Goal: Task Accomplishment & Management: Use online tool/utility

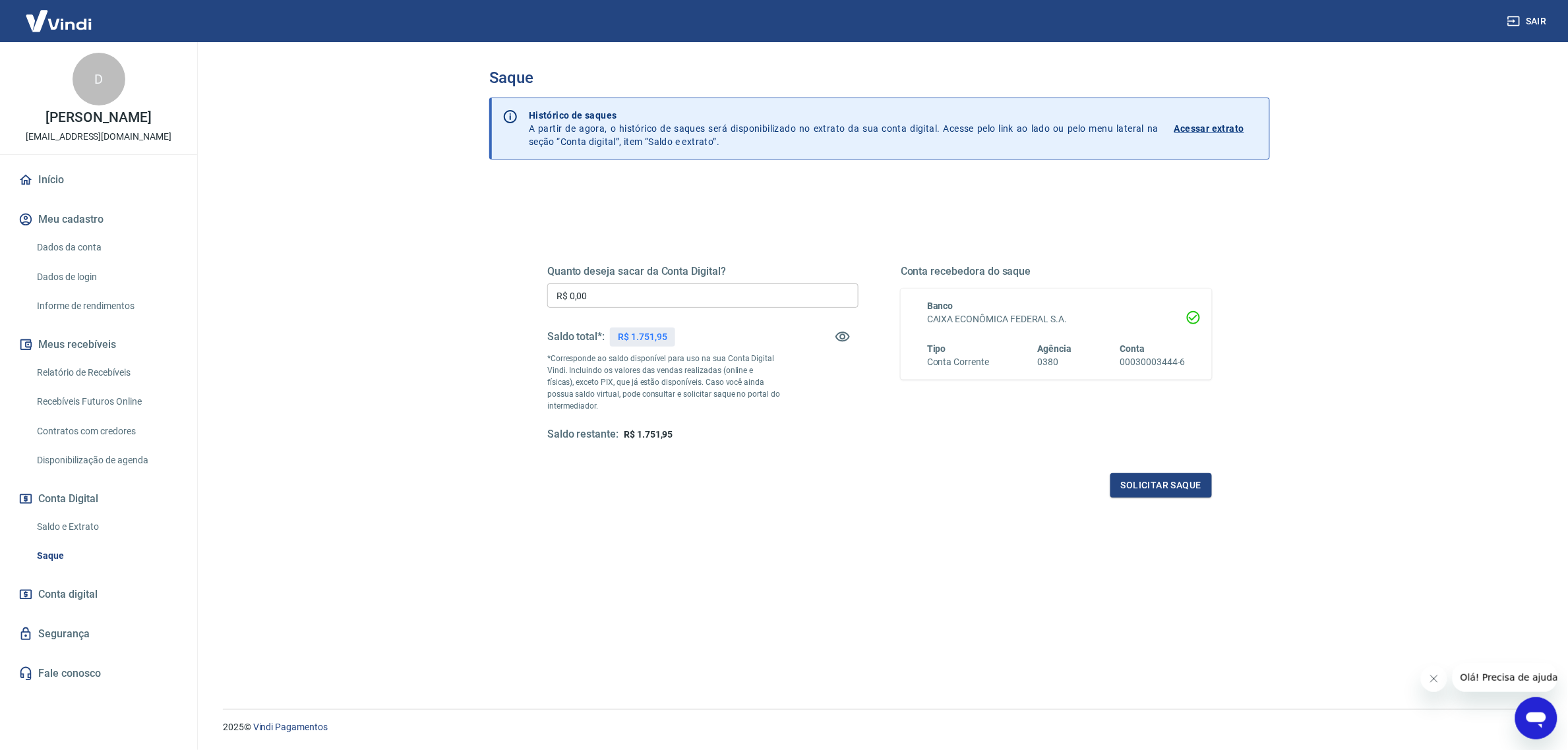
click at [740, 303] on input "R$ 0,00" at bounding box center [703, 295] width 311 height 24
type input "R$ 1.751,09"
click at [1170, 472] on div "Quanto deseja sacar da Conta Digital? R$ 1.751,09 ​ Saldo total*: R$ 1.751,95 *…" at bounding box center [879, 365] width 664 height 265
click at [1169, 479] on button "Solicitar saque" at bounding box center [1161, 485] width 101 height 24
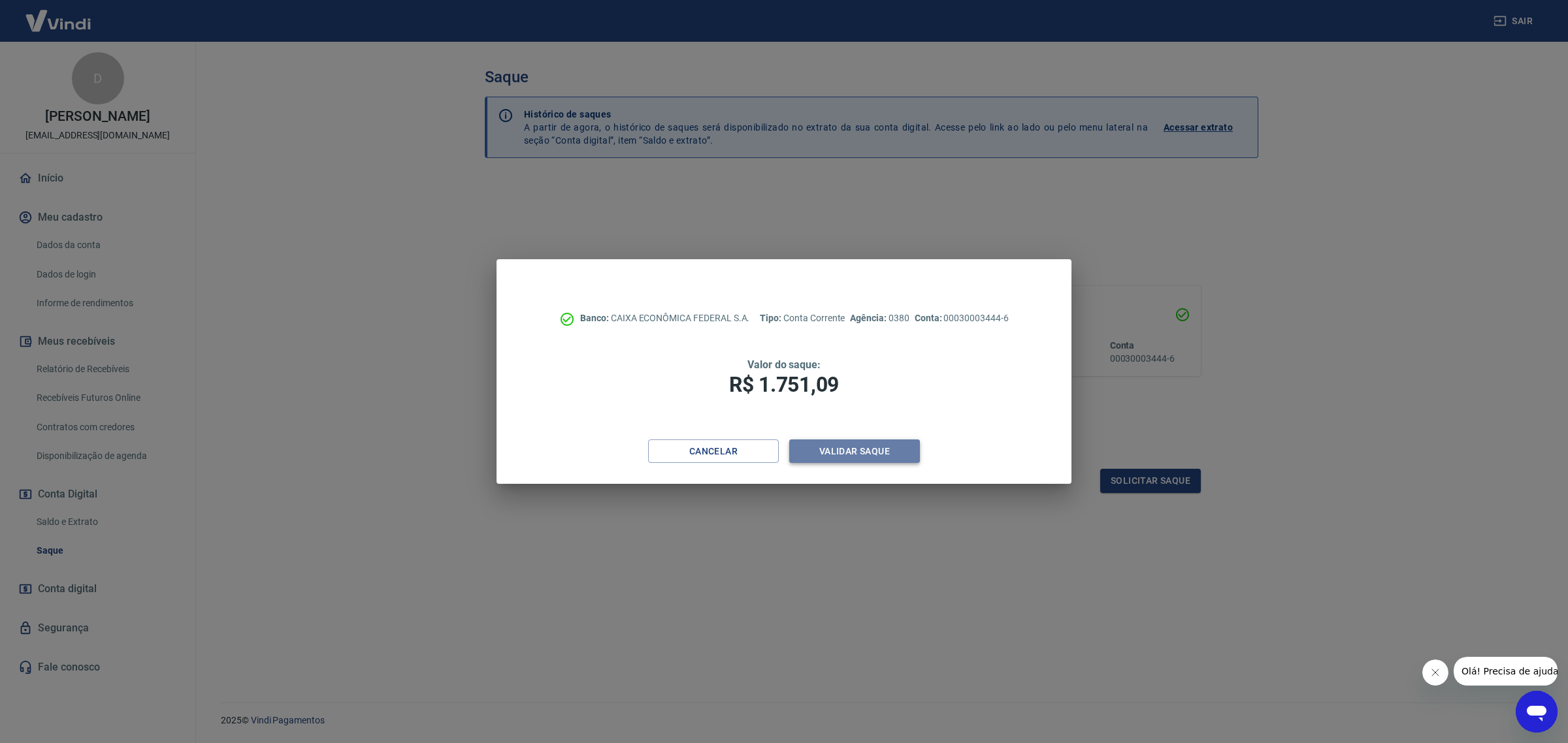
click at [873, 448] on button "Validar saque" at bounding box center [855, 452] width 130 height 24
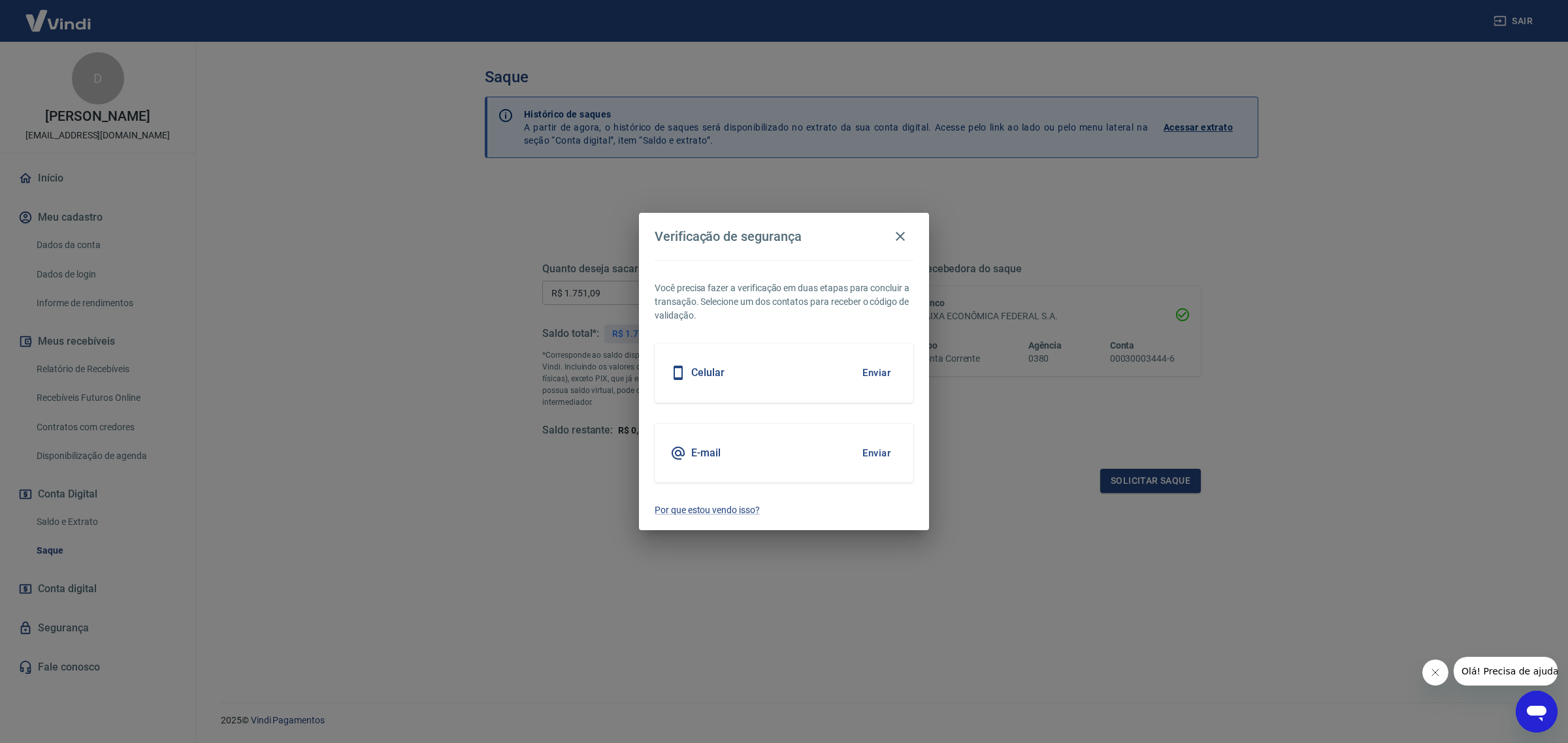
click at [870, 371] on button "Enviar" at bounding box center [877, 372] width 43 height 27
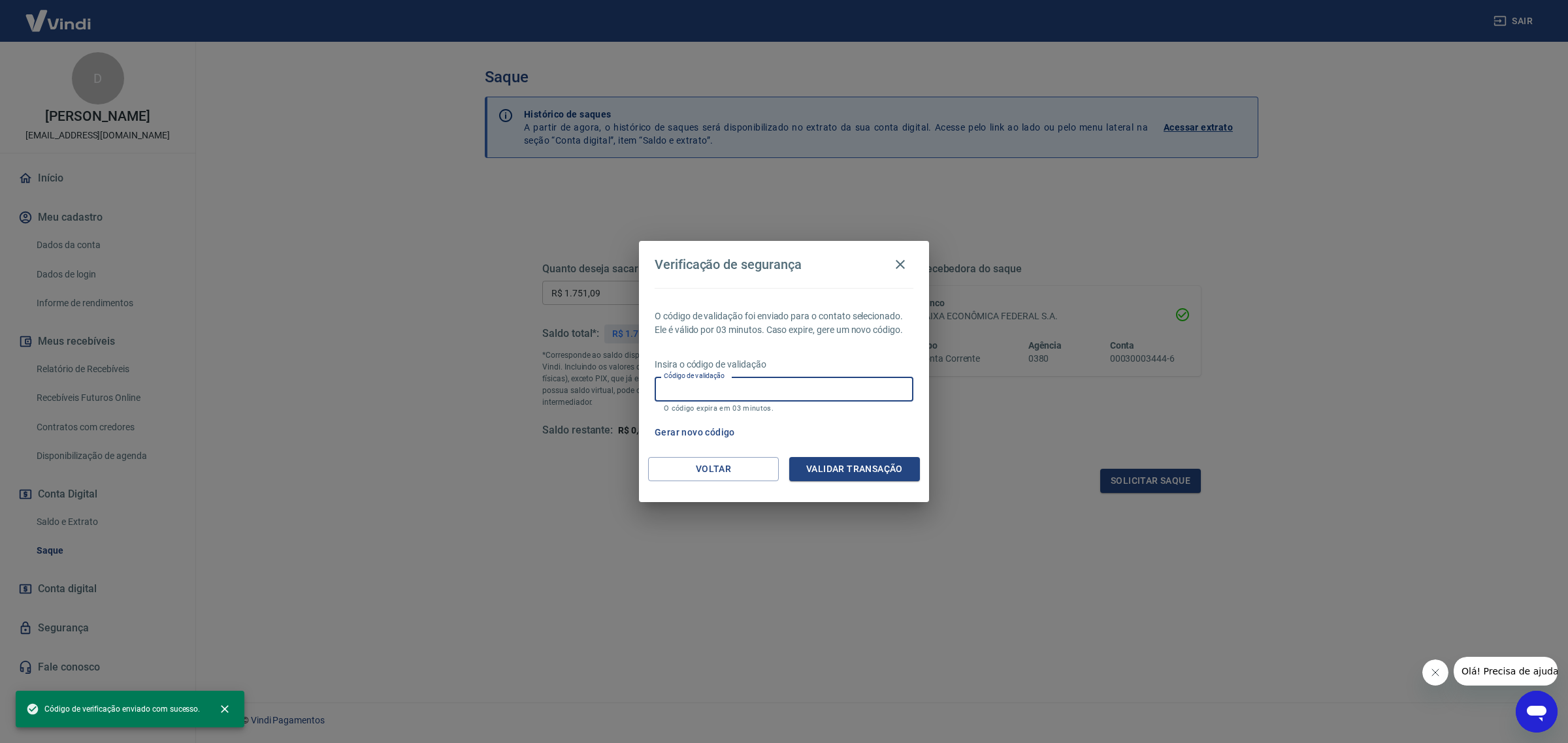
click at [755, 390] on input "Código de validação" at bounding box center [783, 388] width 259 height 24
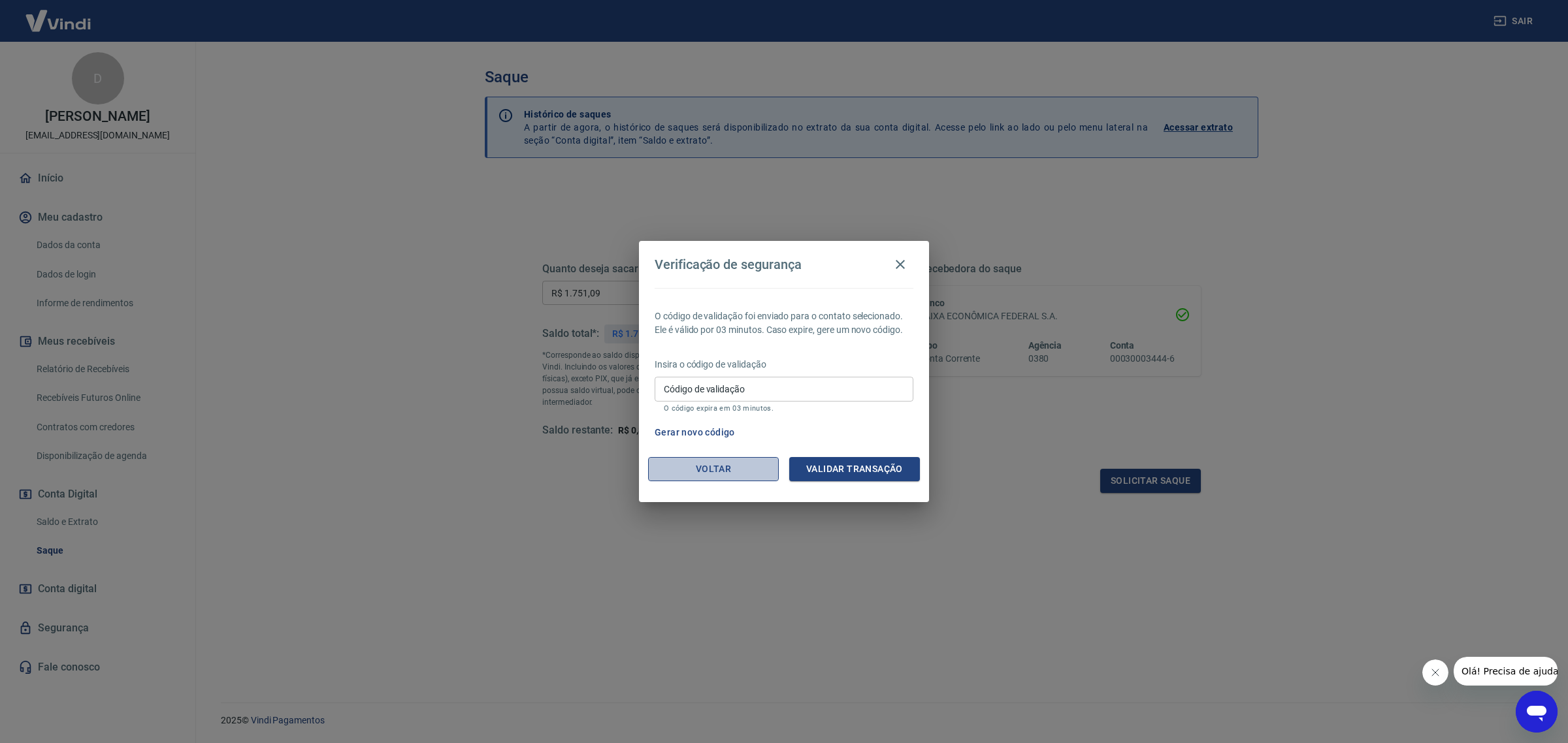
click at [715, 476] on button "Voltar" at bounding box center [713, 469] width 130 height 24
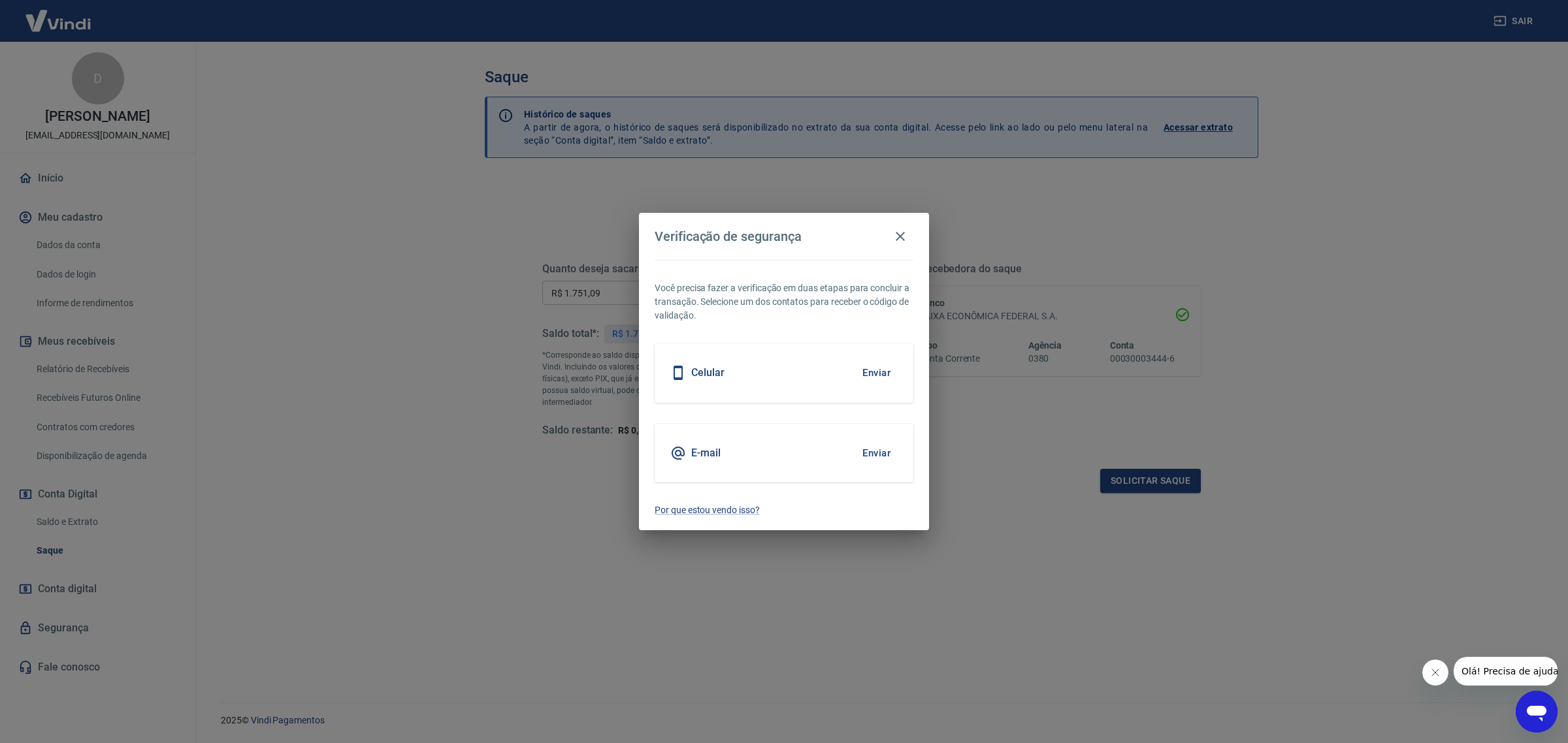
click at [882, 452] on button "Enviar" at bounding box center [877, 453] width 43 height 27
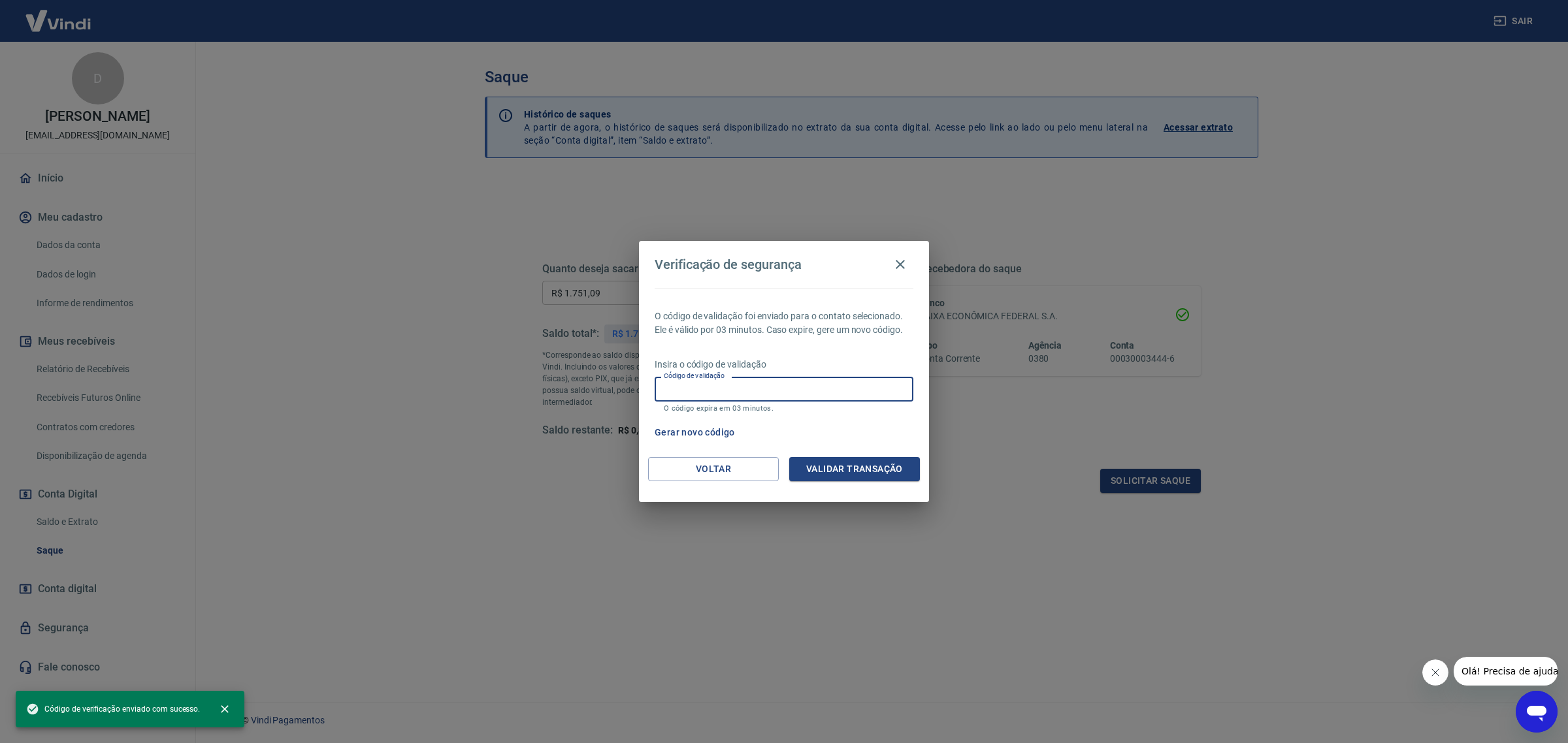
click at [797, 387] on input "Código de validação" at bounding box center [783, 388] width 259 height 24
click at [792, 394] on input "Código de validação" at bounding box center [783, 388] width 259 height 24
type input "829653"
click at [831, 467] on button "Validar transação" at bounding box center [855, 469] width 130 height 24
